Goal: Task Accomplishment & Management: Manage account settings

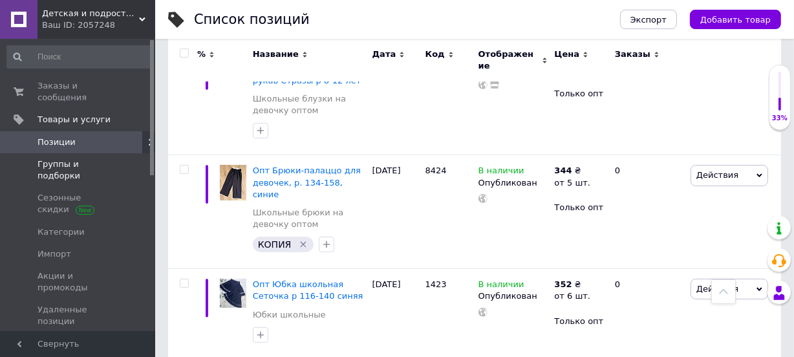
scroll to position [235, 0]
click at [59, 158] on span "Группы и подборки" at bounding box center [79, 169] width 82 height 23
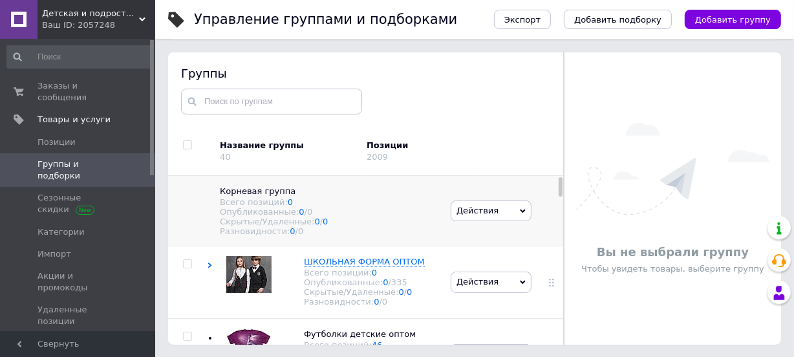
scroll to position [73, 0]
click at [88, 83] on span "Заказы и сообщения" at bounding box center [79, 91] width 82 height 23
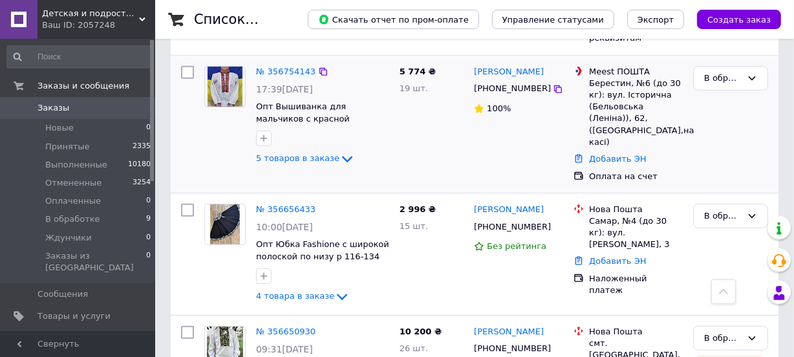
scroll to position [352, 0]
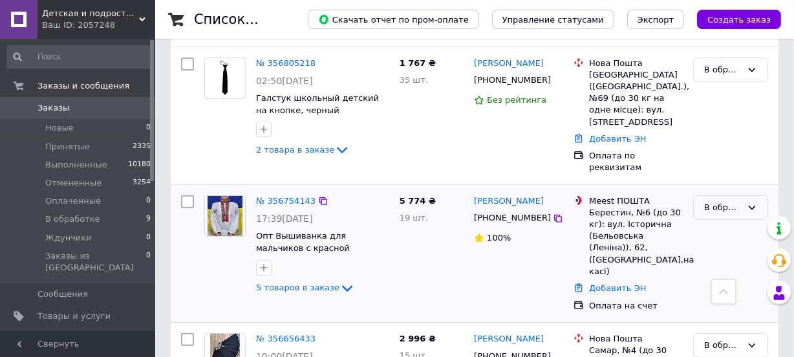
click at [709, 201] on div "В обработке" at bounding box center [723, 208] width 38 height 14
click at [718, 246] on li "Выполнен" at bounding box center [731, 258] width 74 height 24
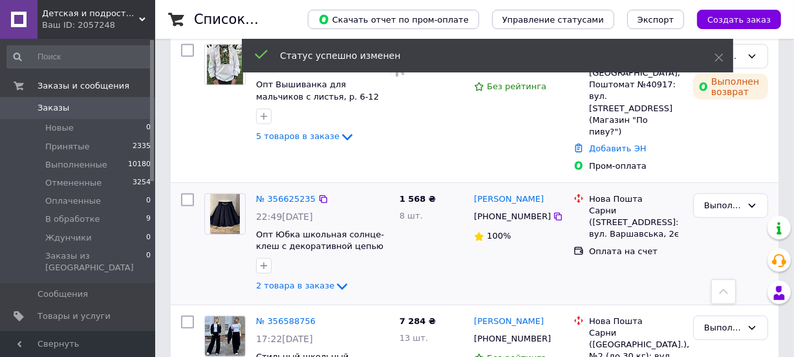
scroll to position [588, 0]
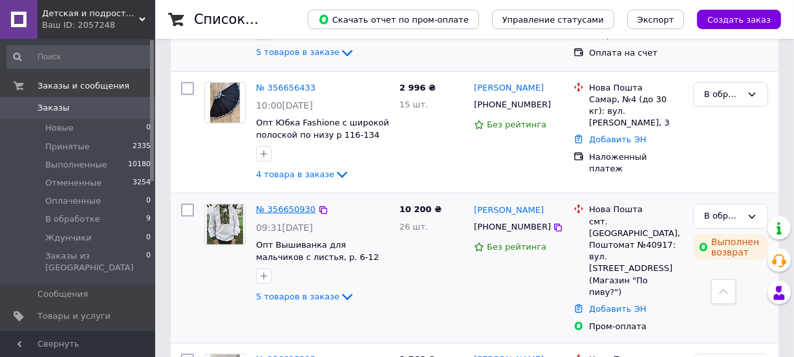
click at [295, 204] on link "№ 356650930" at bounding box center [285, 209] width 59 height 10
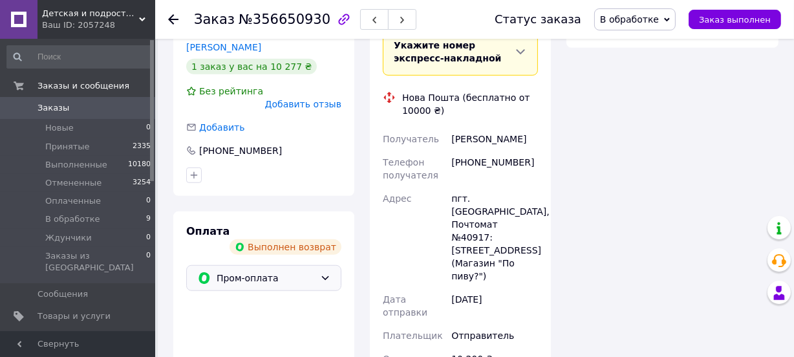
scroll to position [823, 0]
click at [321, 272] on icon at bounding box center [325, 277] width 10 height 10
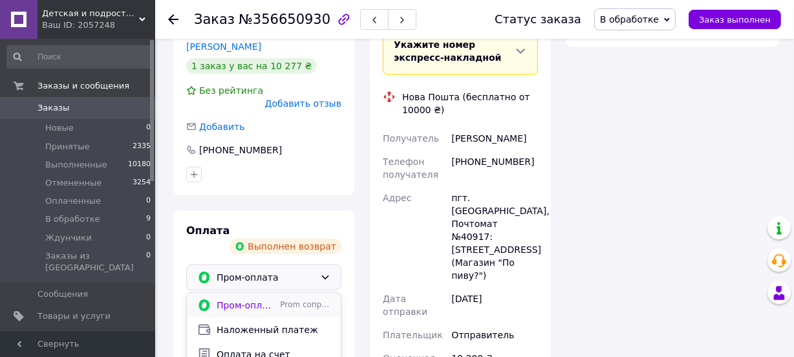
click at [280, 299] on span "Prom сопровождает покупку" at bounding box center [305, 304] width 50 height 11
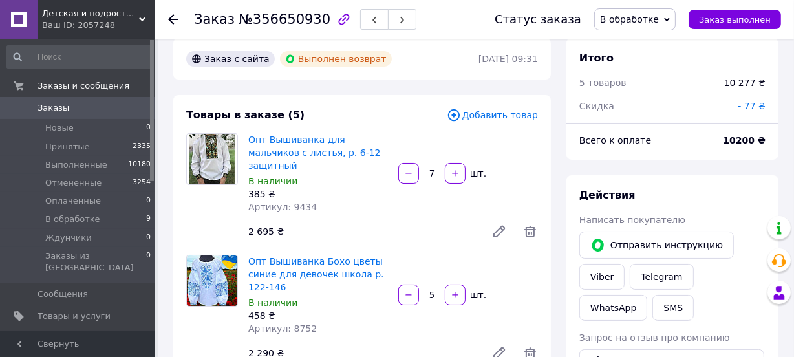
scroll to position [0, 0]
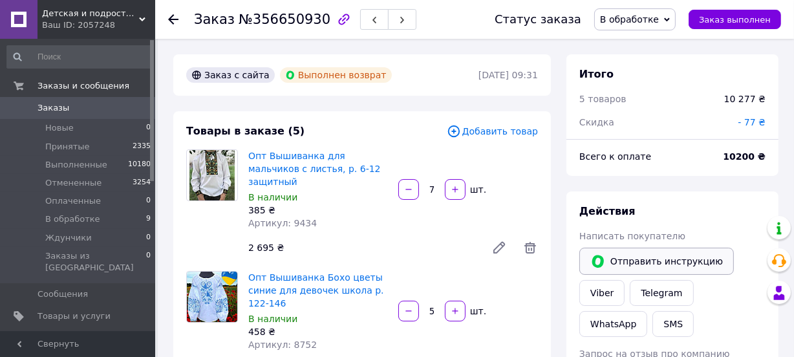
click at [662, 256] on button "Отправить инструкцию" at bounding box center [656, 261] width 155 height 27
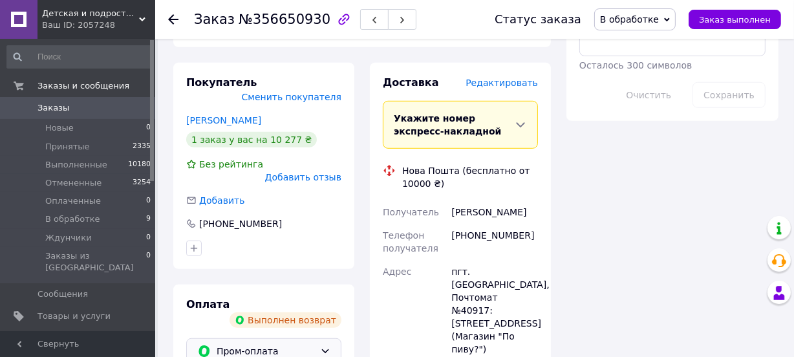
scroll to position [823, 0]
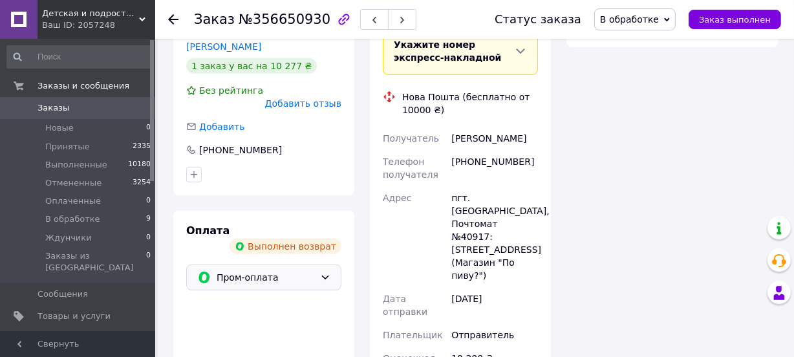
click at [250, 270] on span "Пром-оплата" at bounding box center [266, 277] width 98 height 14
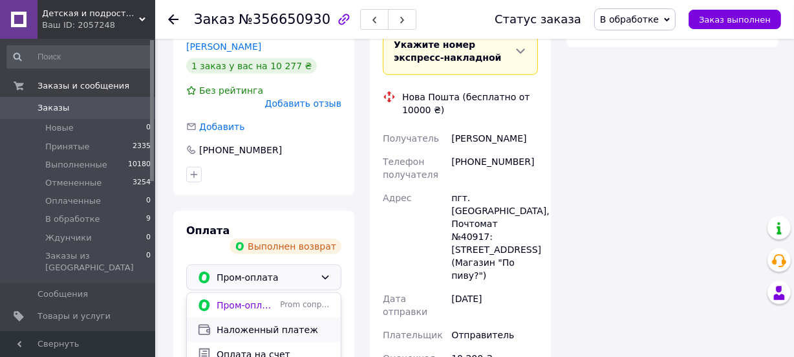
click at [250, 323] on span "Наложенный платеж" at bounding box center [274, 329] width 114 height 13
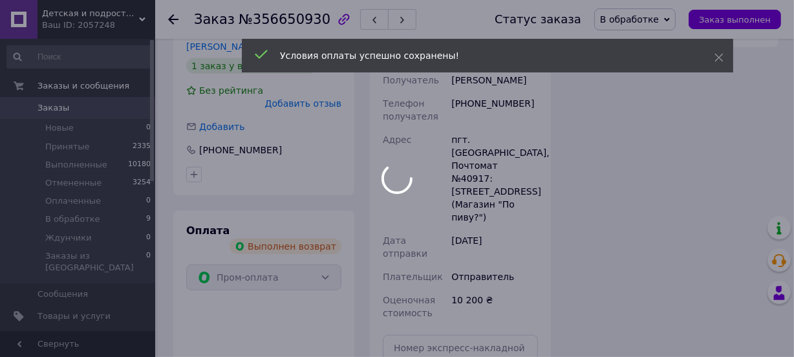
scroll to position [149, 0]
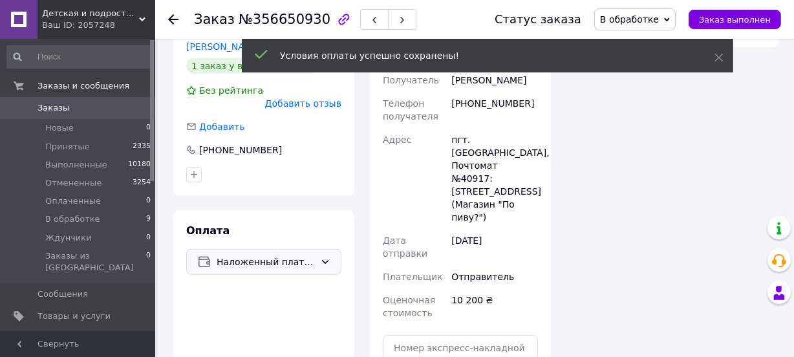
click at [324, 260] on icon at bounding box center [325, 262] width 7 height 4
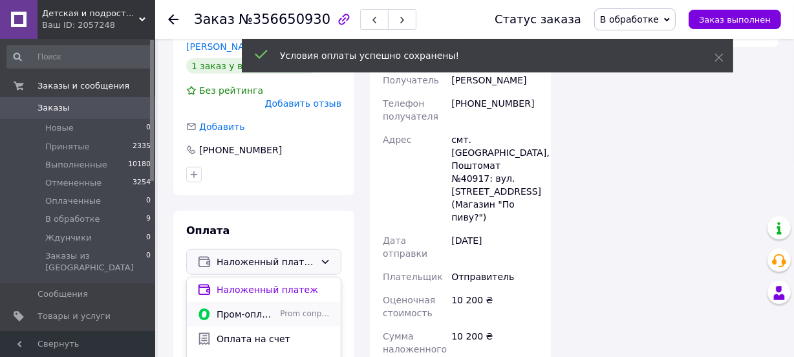
click at [280, 308] on span "Prom сопровождает покупку" at bounding box center [305, 313] width 50 height 11
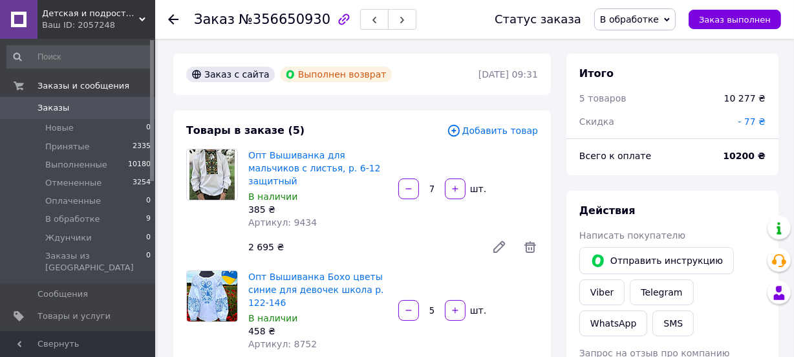
scroll to position [0, 0]
